Goal: Find specific page/section: Find specific page/section

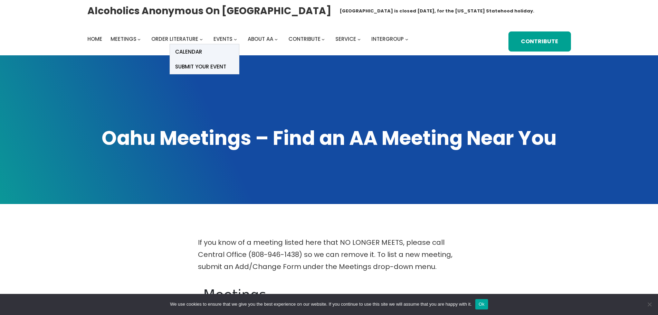
click at [235, 39] on icon "Events submenu" at bounding box center [235, 39] width 3 height 3
click at [188, 53] on span "Calendar" at bounding box center [188, 52] width 27 height 10
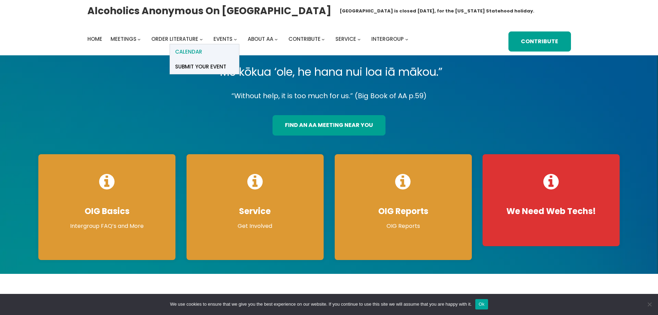
click at [198, 53] on span "Calendar" at bounding box center [188, 52] width 27 height 10
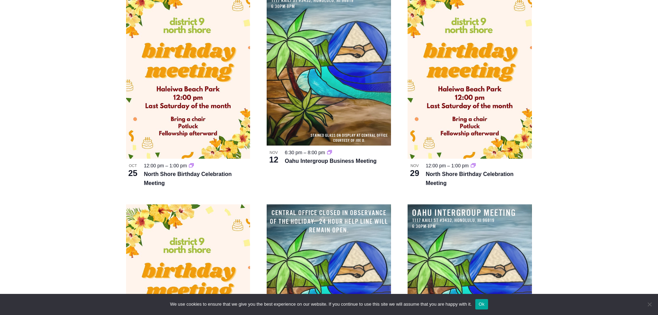
scroll to position [933, 0]
